Goal: Task Accomplishment & Management: Use online tool/utility

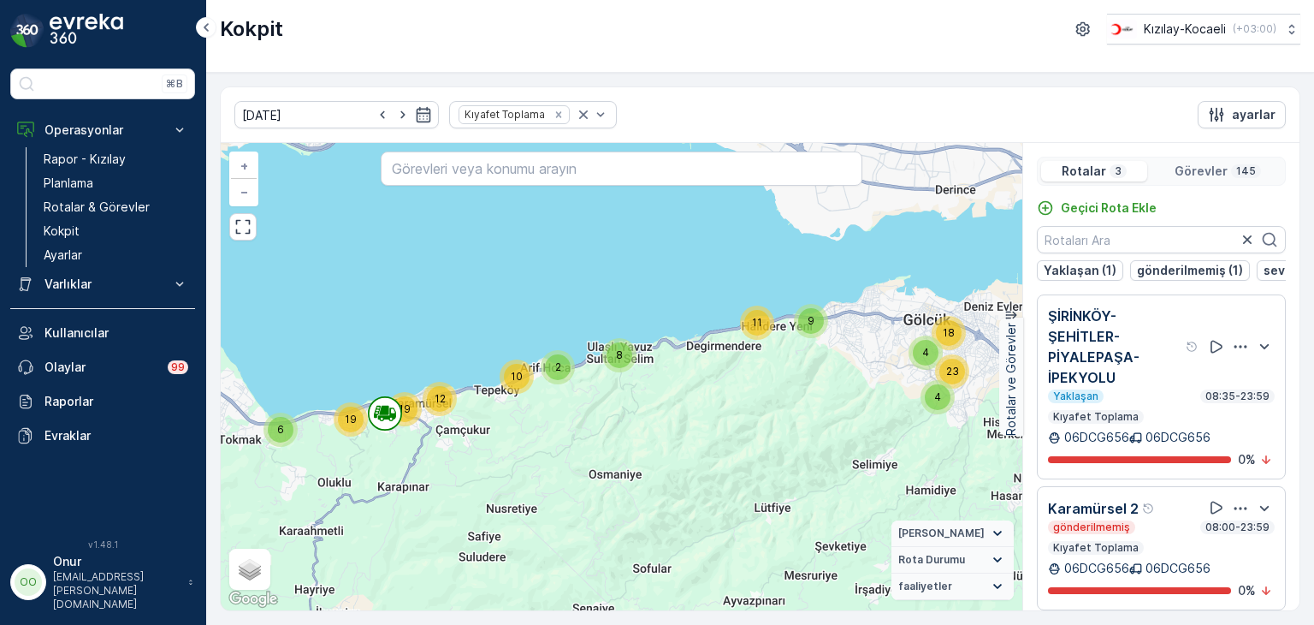
click at [1232, 348] on icon "button" at bounding box center [1240, 346] width 17 height 17
click at [1164, 430] on span "Sil" at bounding box center [1158, 426] width 13 height 17
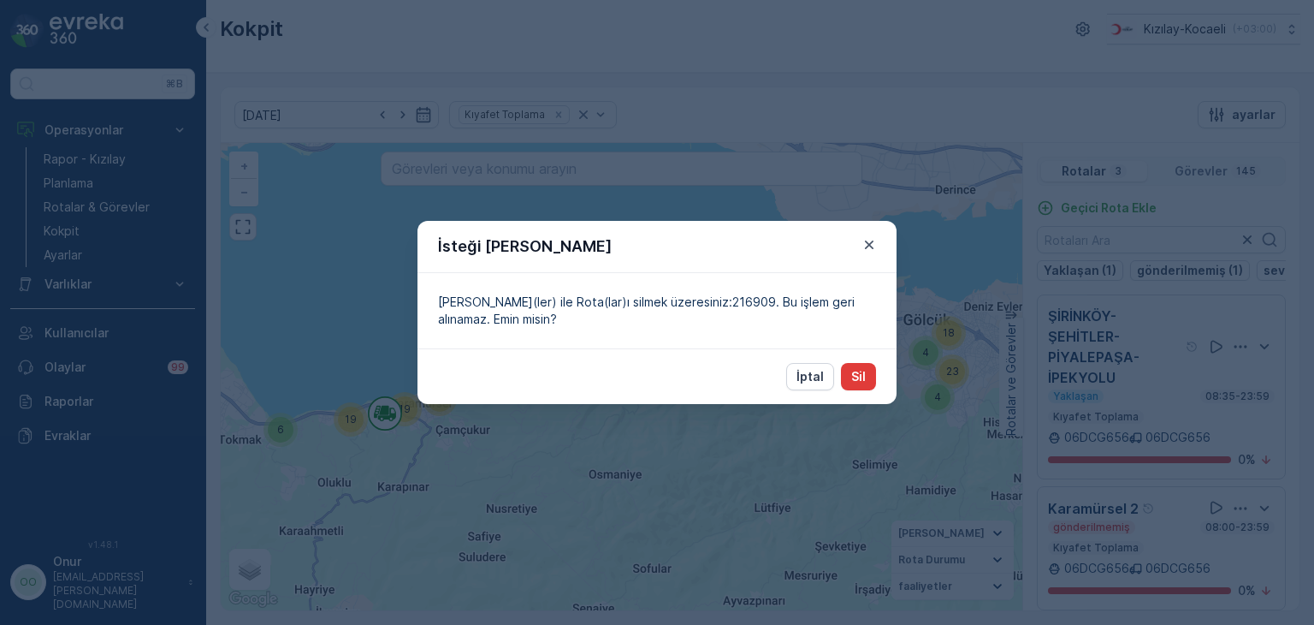
click at [865, 375] on p "Sil" at bounding box center [858, 376] width 15 height 17
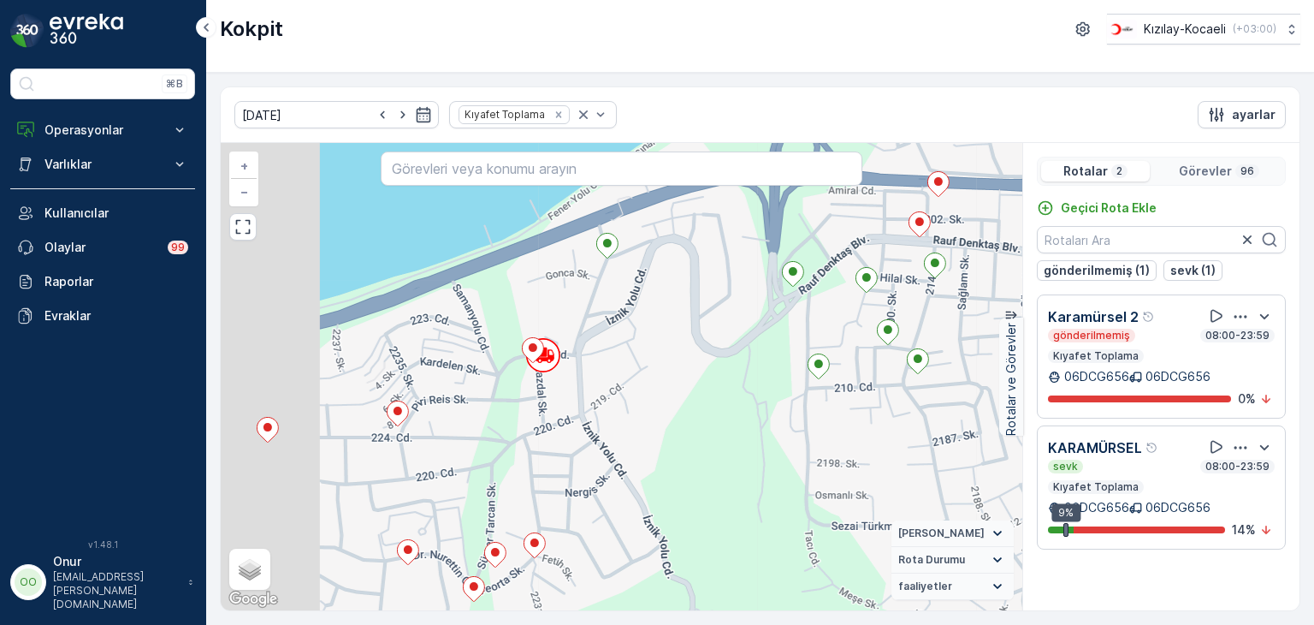
drag, startPoint x: 326, startPoint y: 467, endPoint x: 600, endPoint y: 412, distance: 279.4
click at [600, 412] on div "2 3 2 2 + − Uydu Yol haritası Arazi Karışık Leaflet Klavye kısayolları Harita V…" at bounding box center [622, 376] width 802 height 467
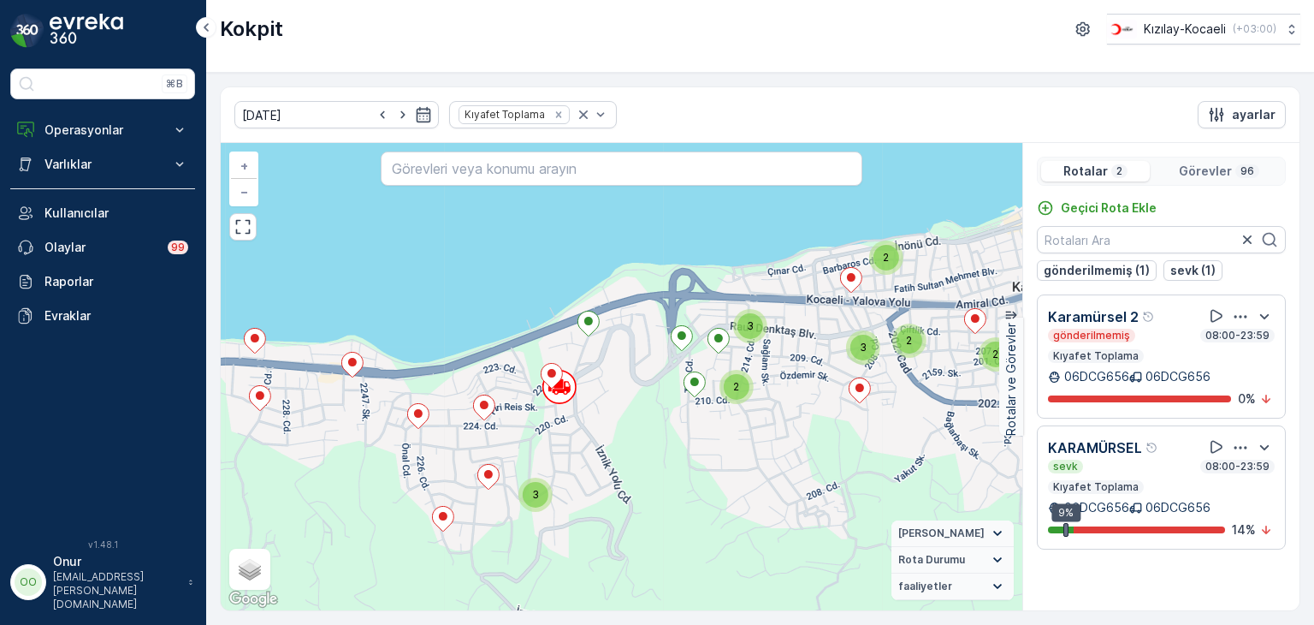
click at [1217, 172] on p "Görevler" at bounding box center [1205, 171] width 53 height 17
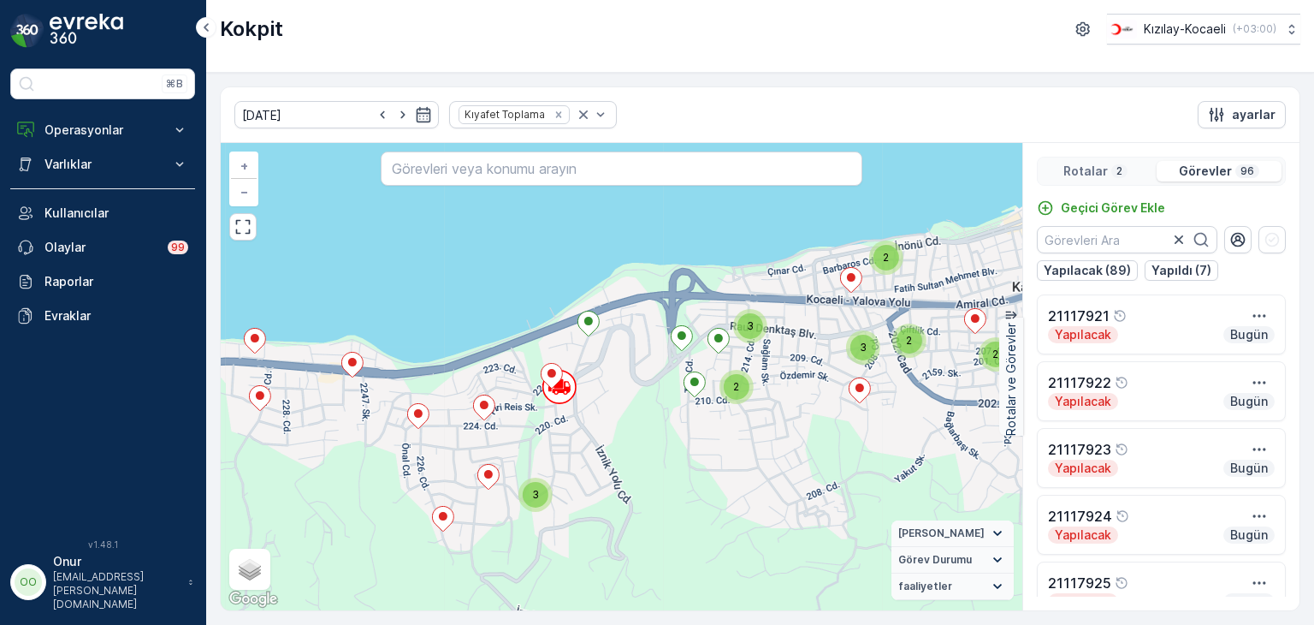
click at [1105, 176] on p "Rotalar" at bounding box center [1086, 171] width 44 height 17
